Goal: Task Accomplishment & Management: Complete application form

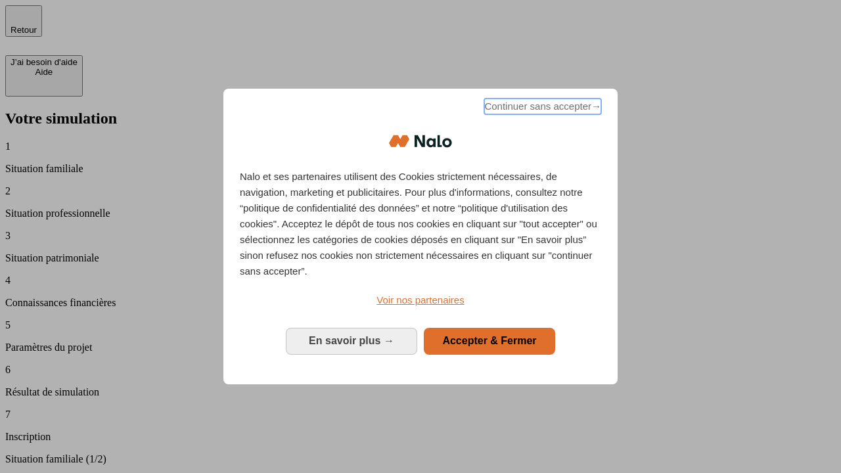
click at [541, 108] on span "Continuer sans accepter →" at bounding box center [542, 107] width 117 height 16
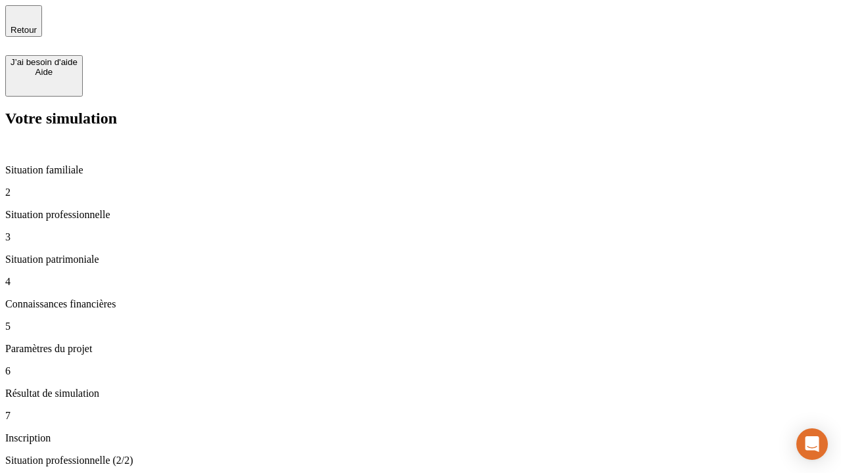
type input "30 000"
type input "40 000"
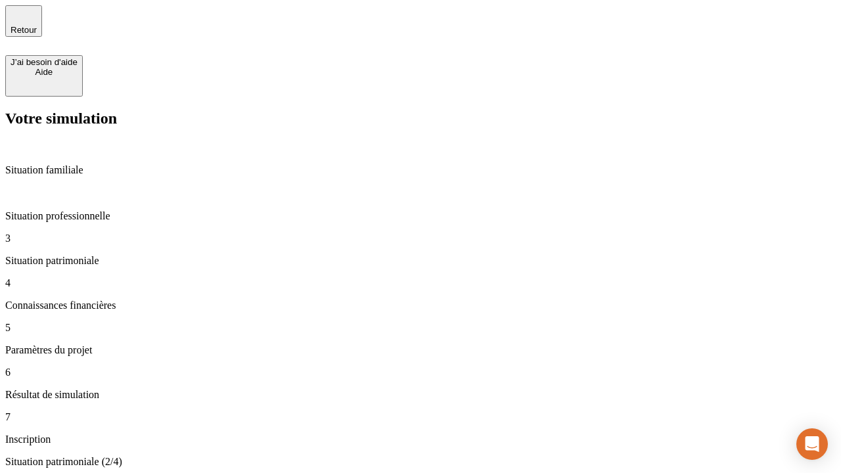
type input "1 100"
type input "20"
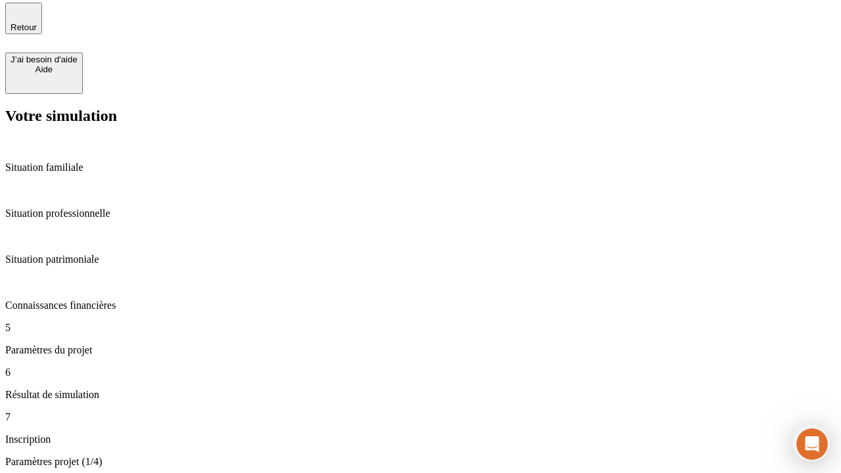
type input "40"
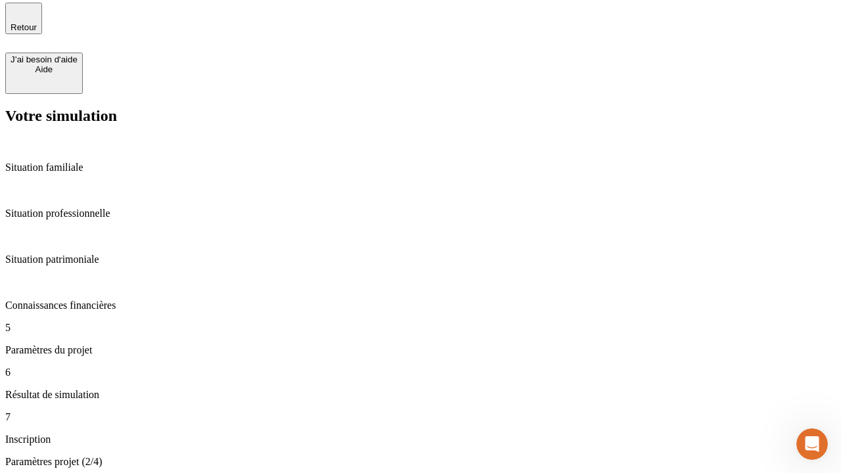
type input "50 000"
type input "640"
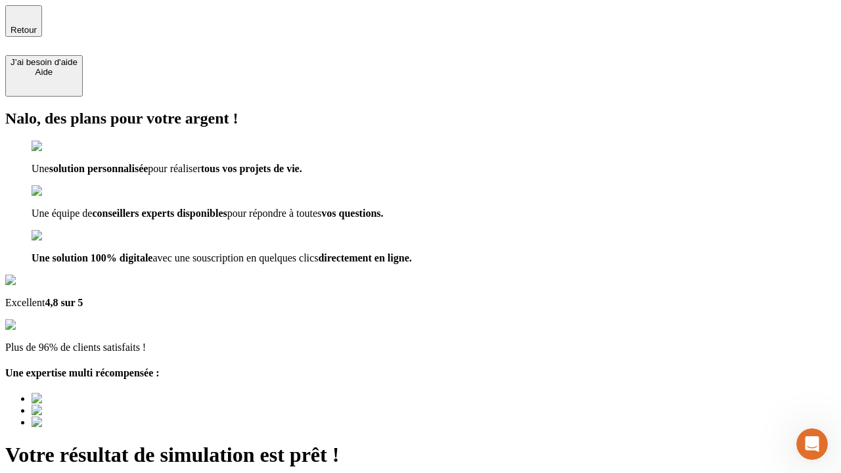
type input "[EMAIL_ADDRESS][DOMAIN_NAME]"
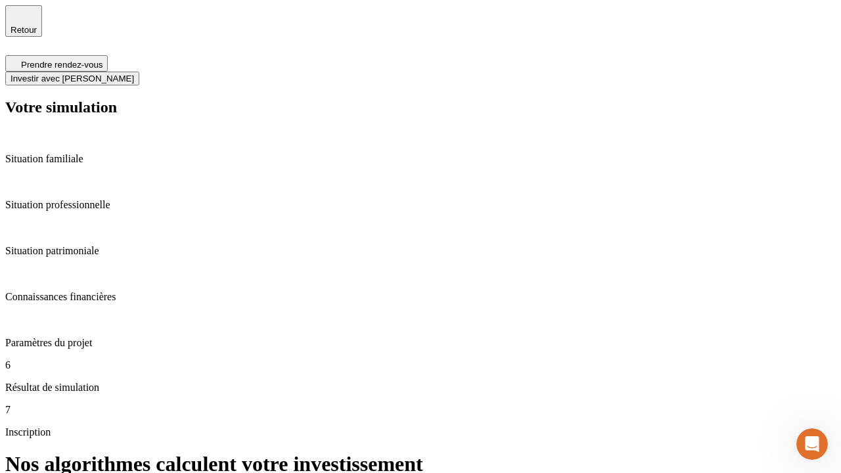
scroll to position [5, 0]
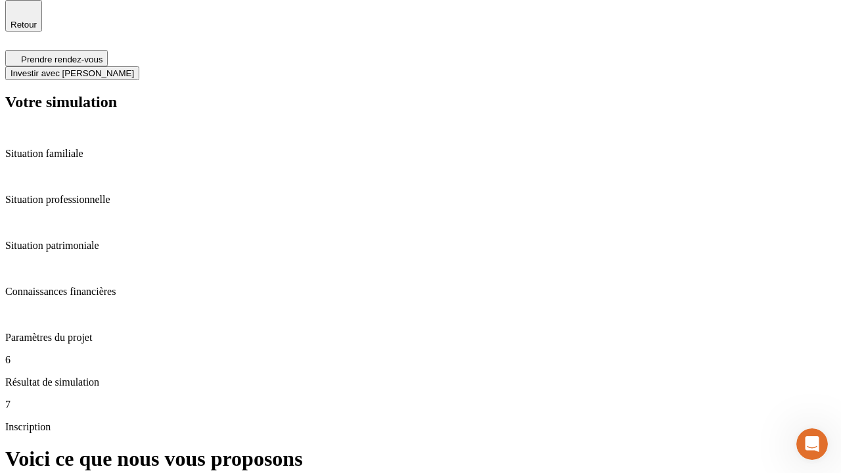
click at [134, 68] on span "Investir avec [PERSON_NAME]" at bounding box center [72, 73] width 123 height 10
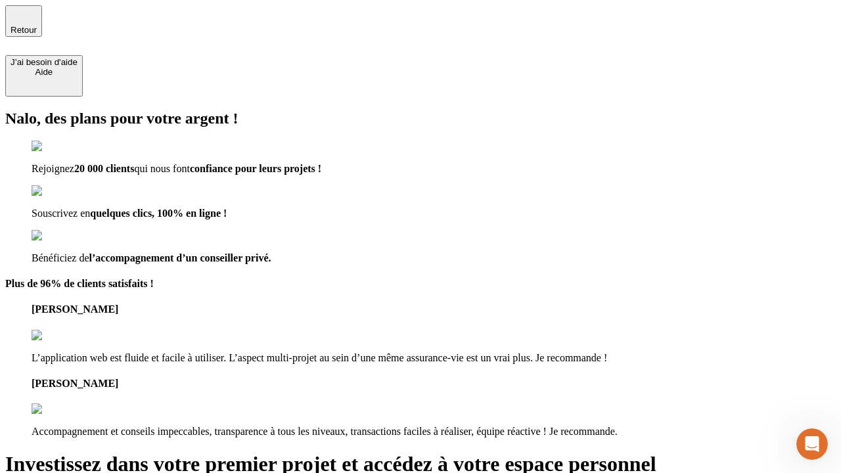
type input "[EMAIL_ADDRESS][DOMAIN_NAME]"
